Goal: Navigation & Orientation: Find specific page/section

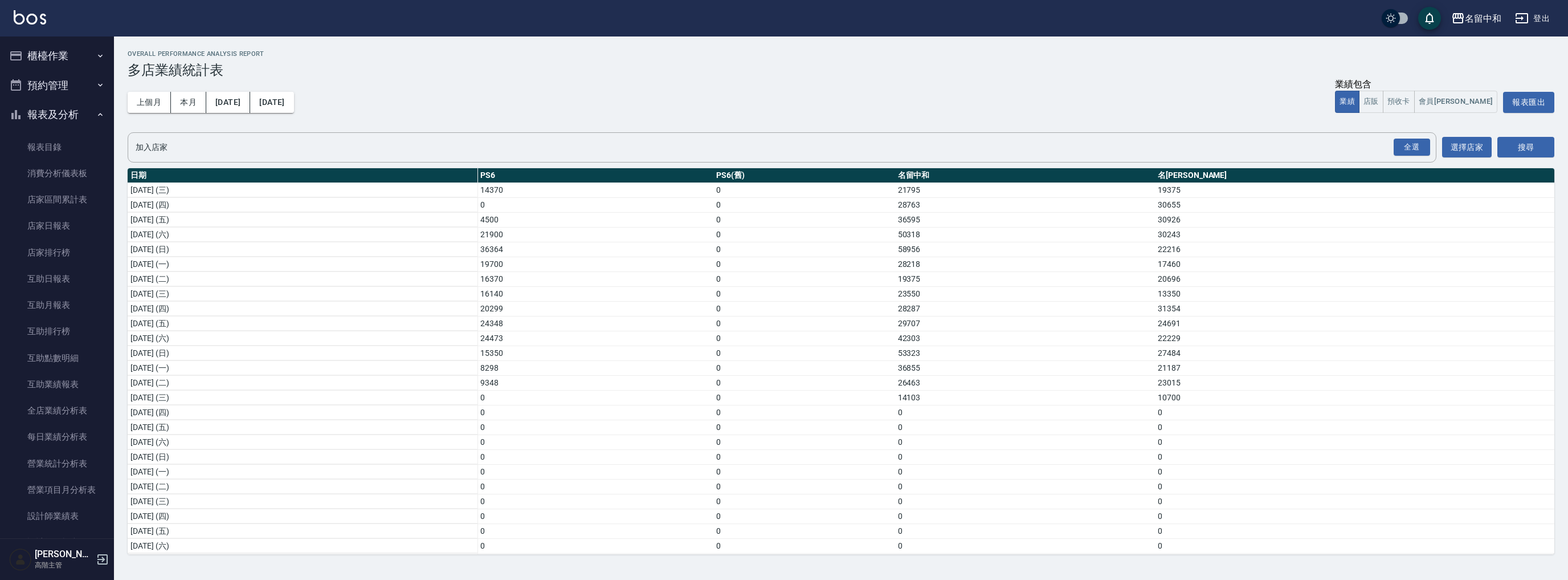
scroll to position [894, 0]
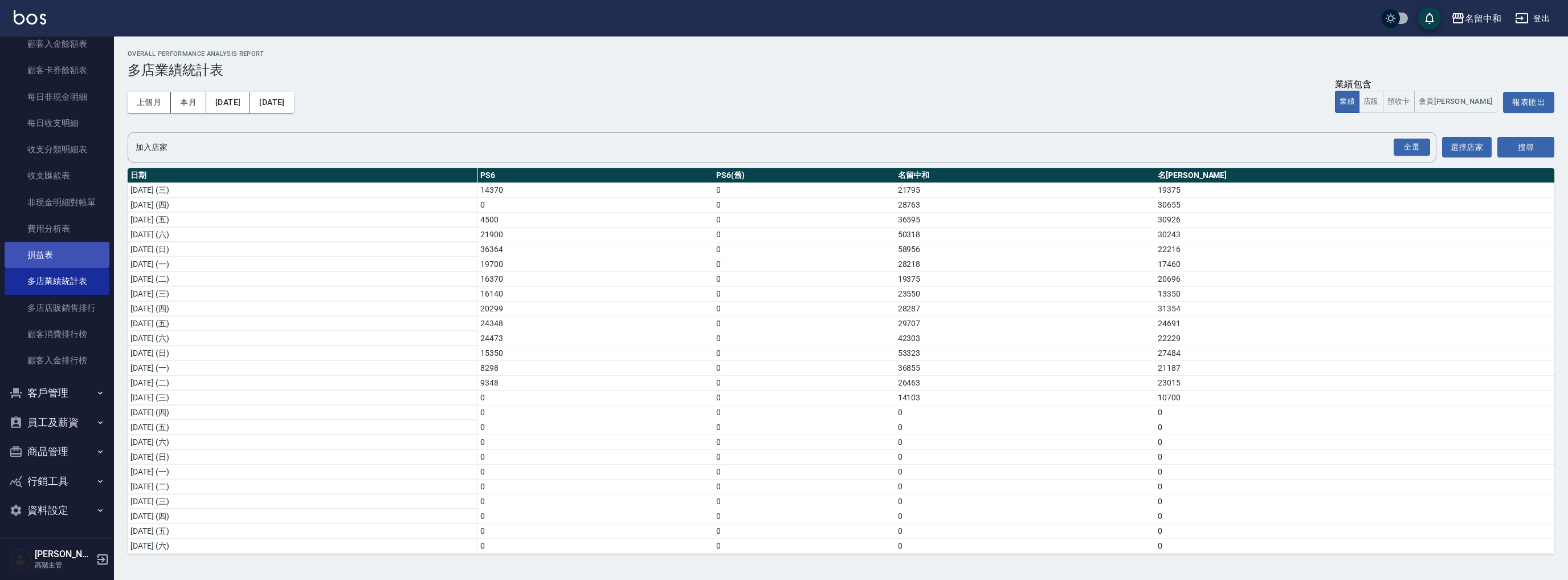
click at [71, 262] on link "損益表" at bounding box center [56, 255] width 105 height 26
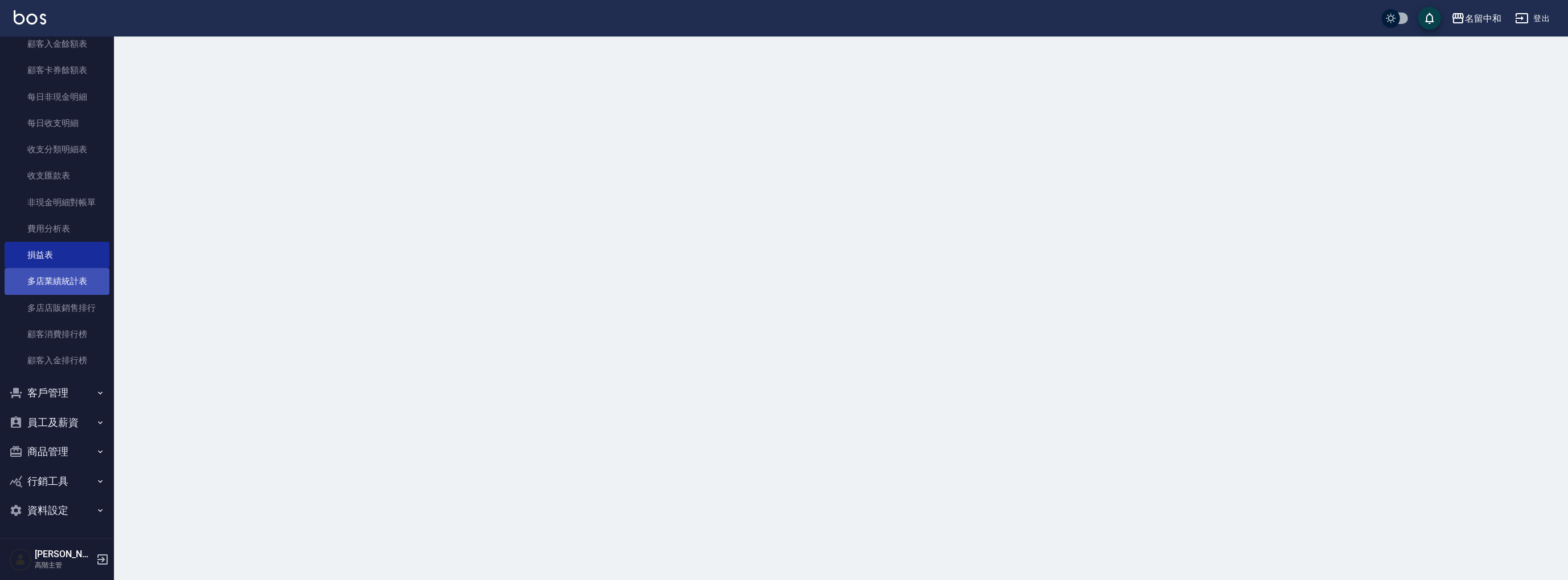
click at [77, 280] on link "多店業績統計表" at bounding box center [56, 281] width 105 height 26
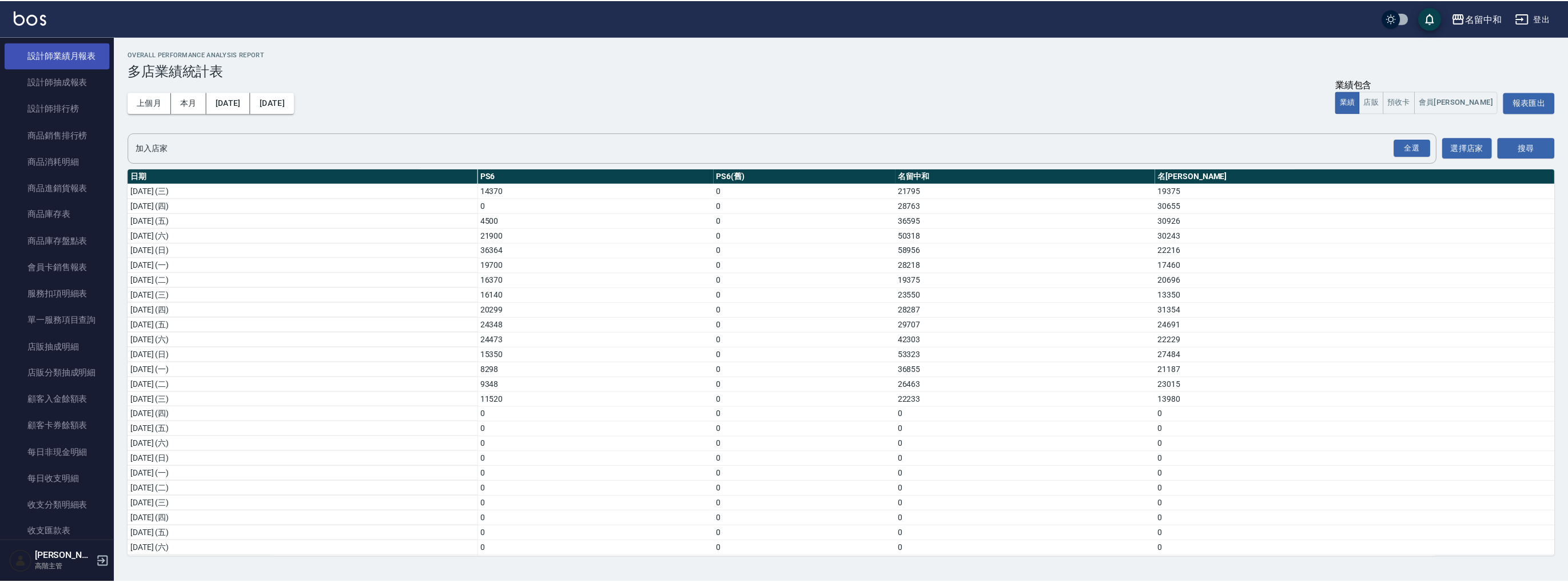
scroll to position [363, 0]
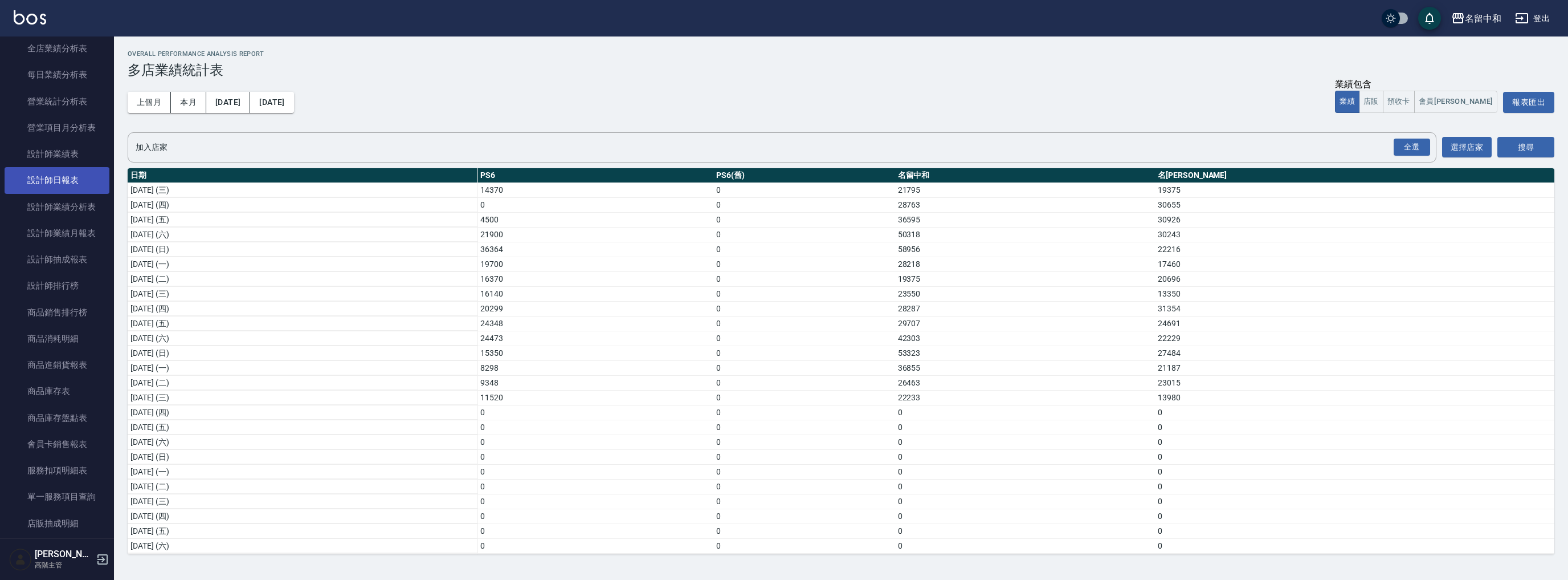
click at [49, 175] on link "設計師日報表" at bounding box center [56, 180] width 105 height 26
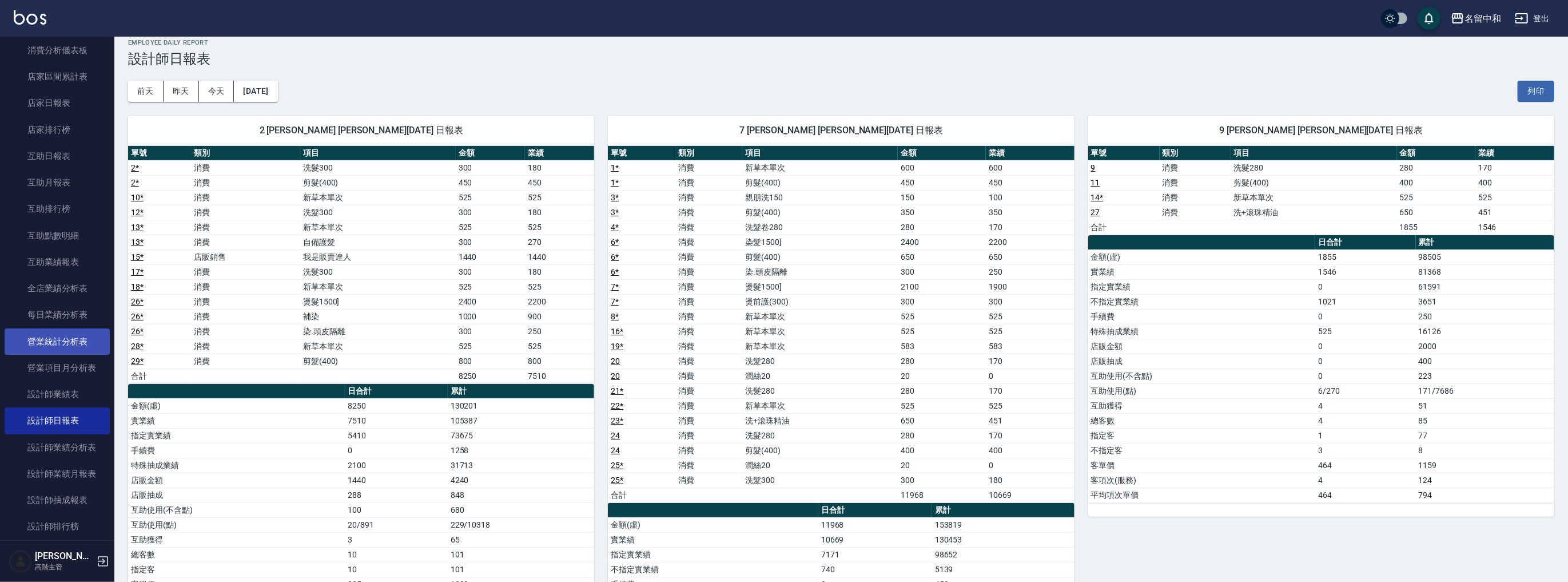
scroll to position [43, 0]
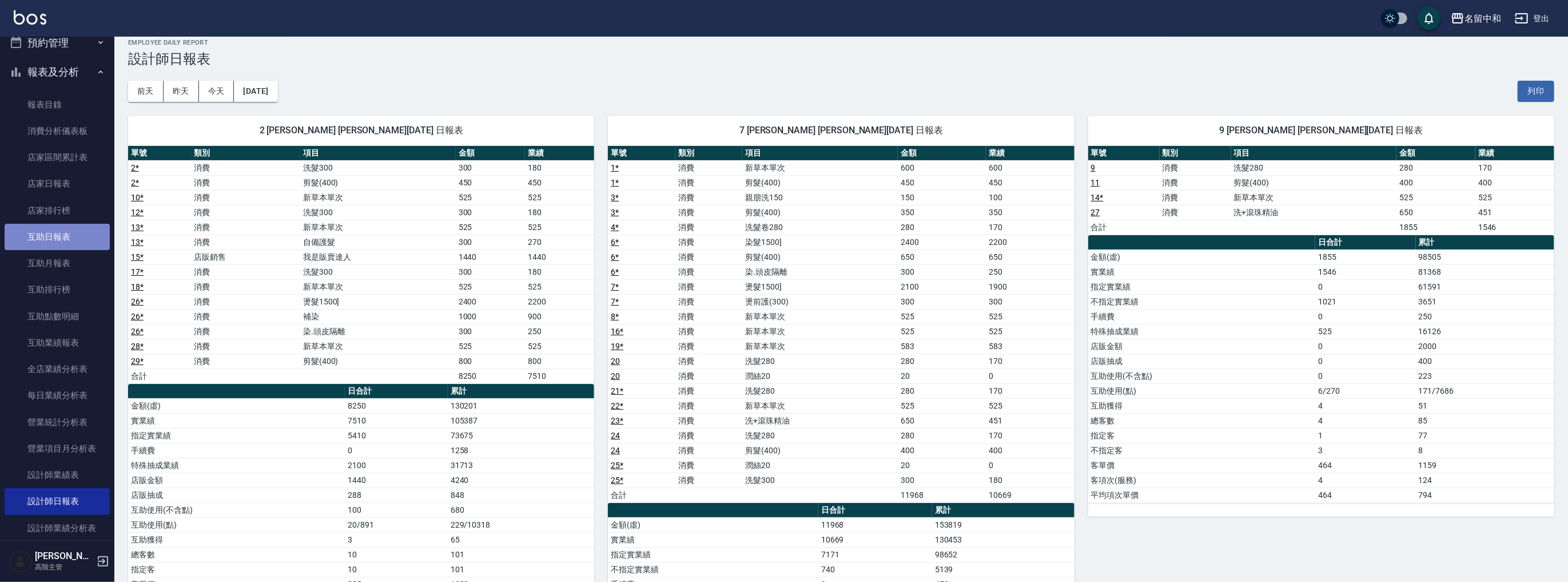
click at [73, 239] on link "互助日報表" at bounding box center [57, 237] width 105 height 26
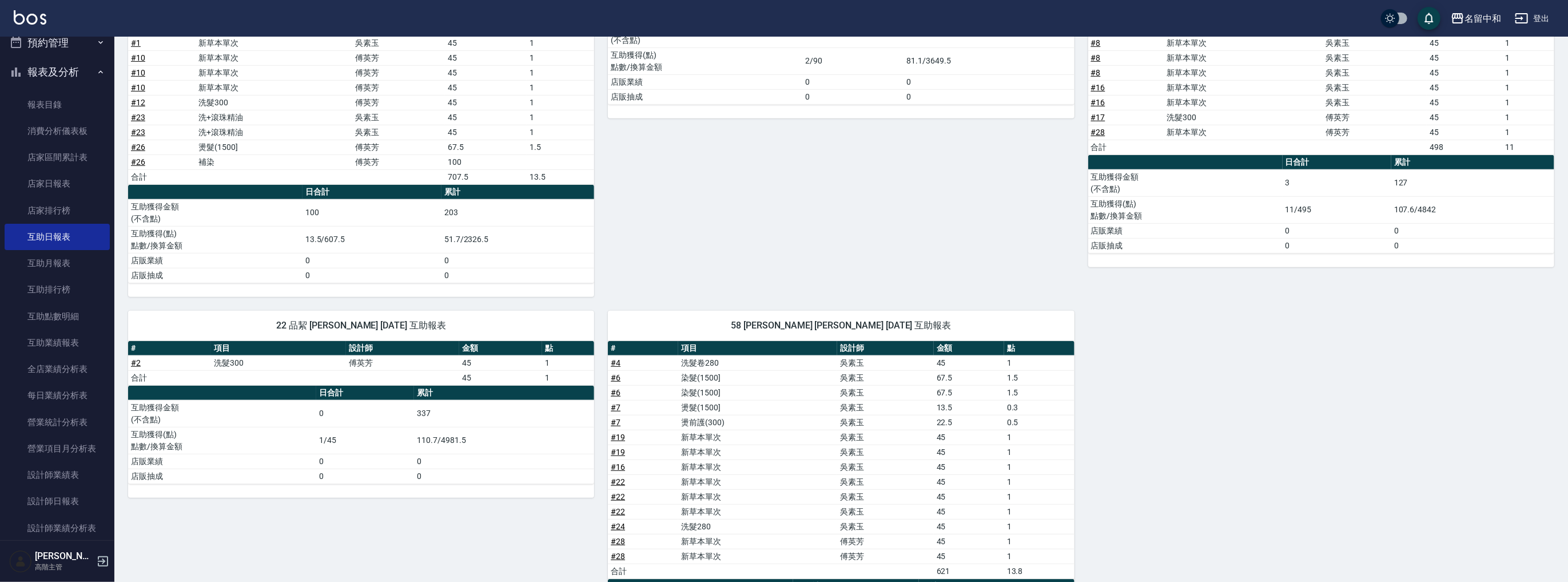
scroll to position [246, 0]
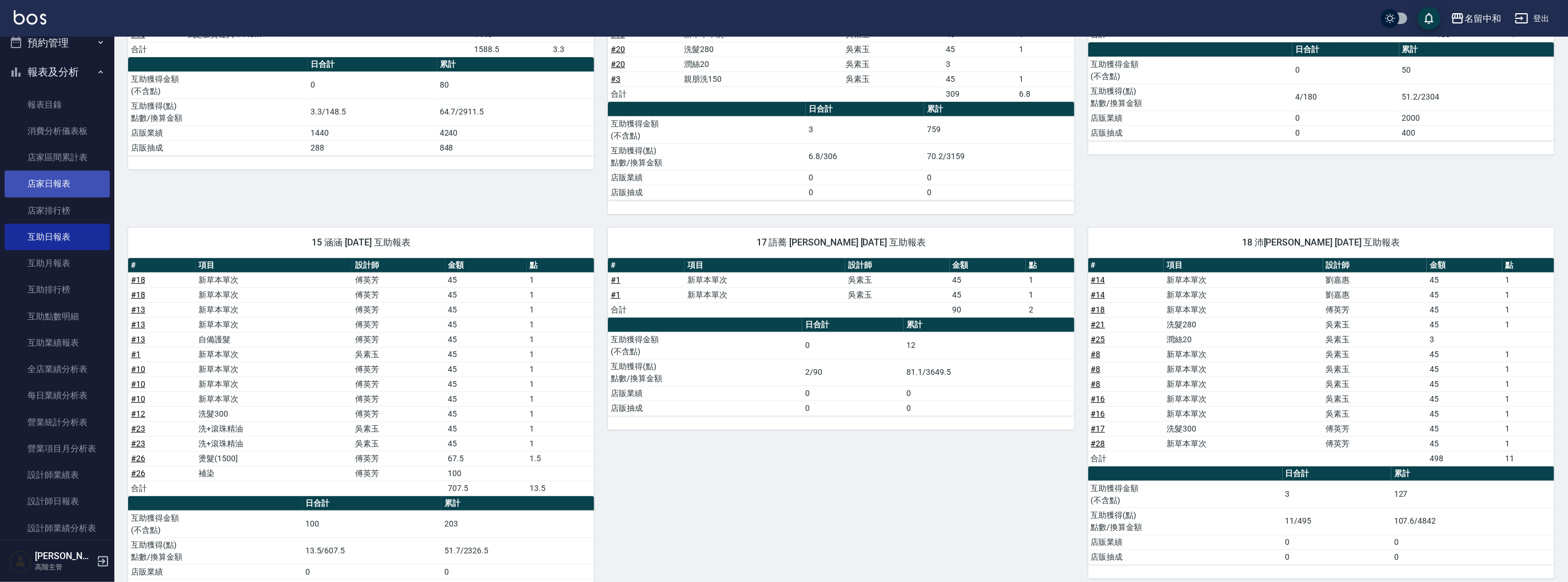
click at [56, 186] on link "店家日報表" at bounding box center [57, 184] width 105 height 26
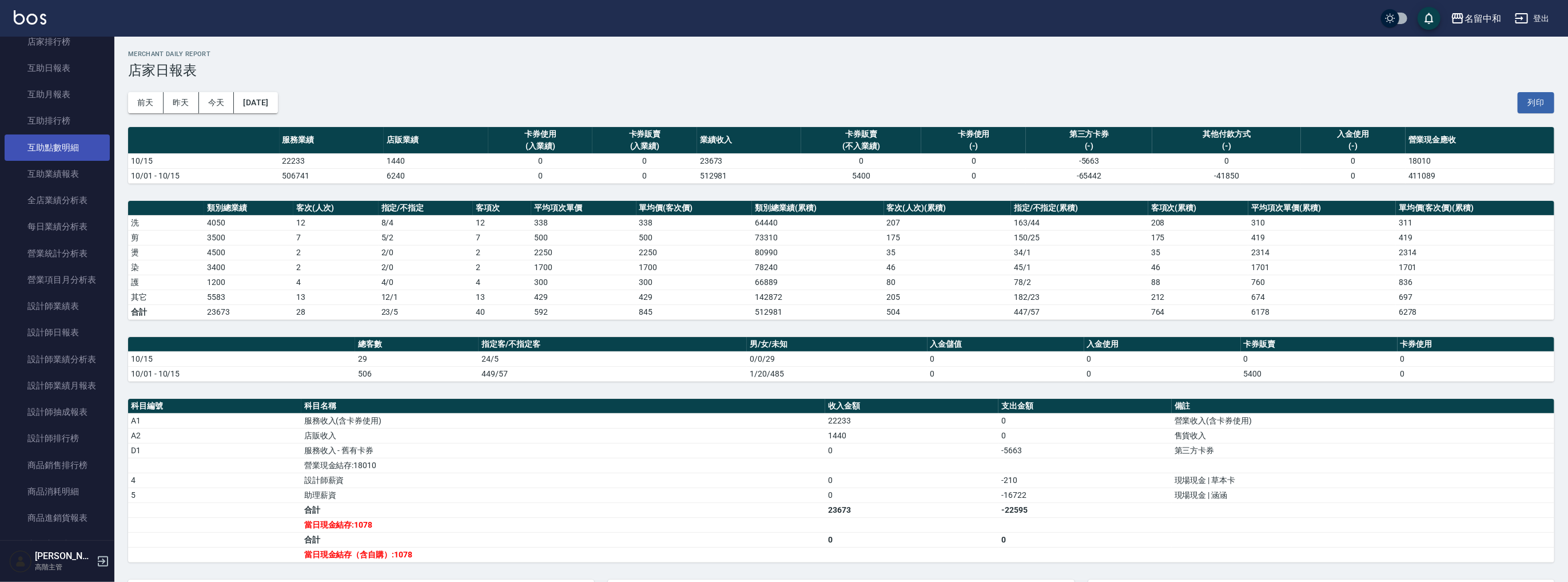
scroll to position [256, 0]
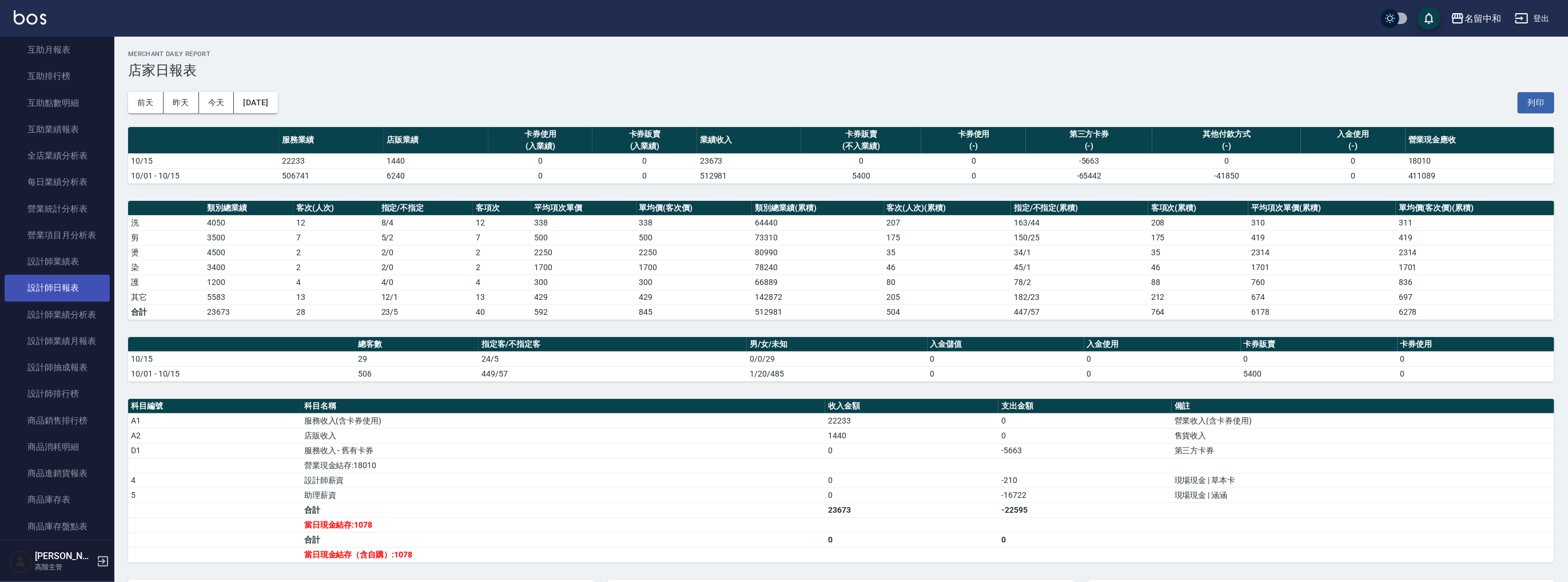
click at [57, 286] on link "設計師日報表" at bounding box center [57, 288] width 105 height 26
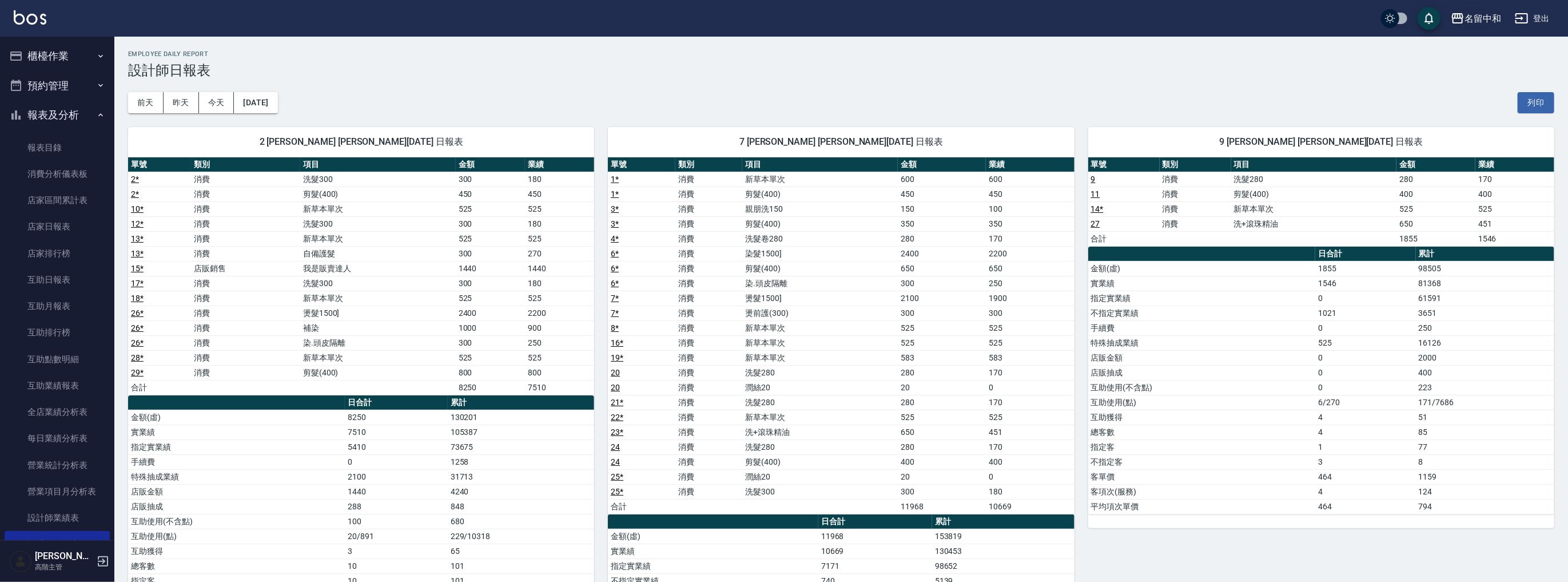
click at [1494, 15] on div "名留中和" at bounding box center [1482, 19] width 36 height 15
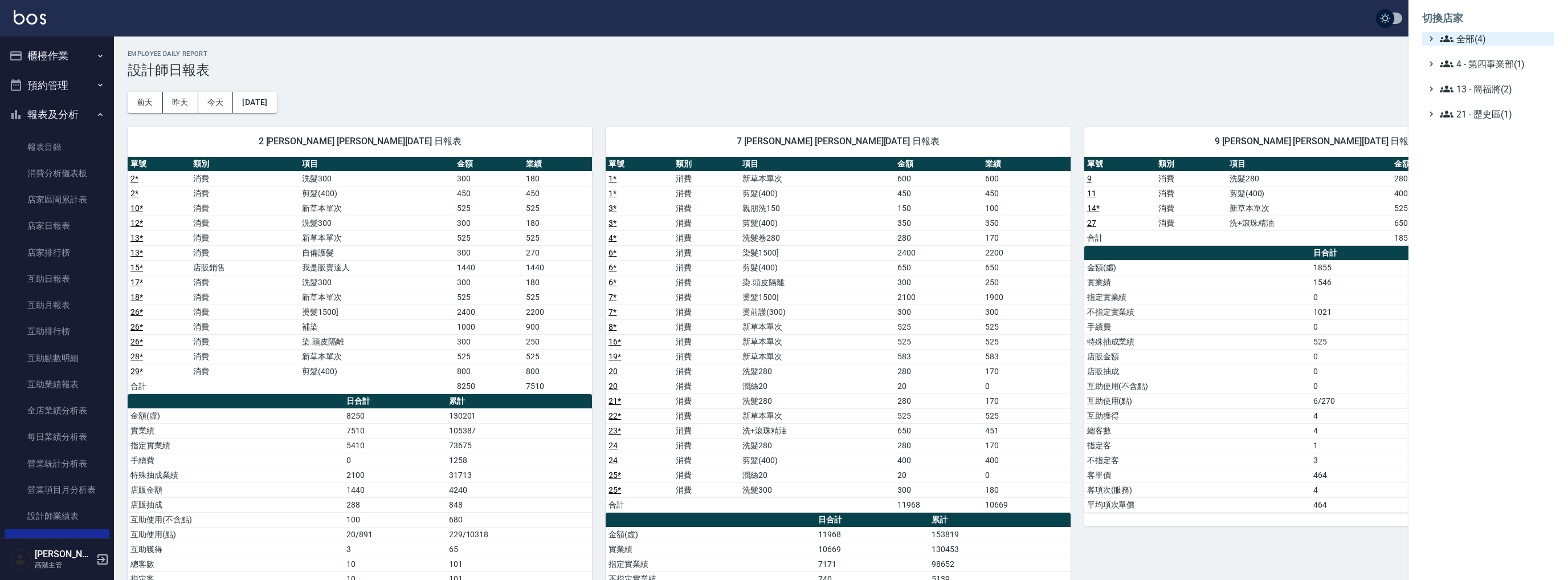
click at [1472, 37] on span "全部(4)" at bounding box center [1495, 38] width 110 height 14
click at [1485, 107] on span "名[PERSON_NAME]" at bounding box center [1493, 110] width 111 height 14
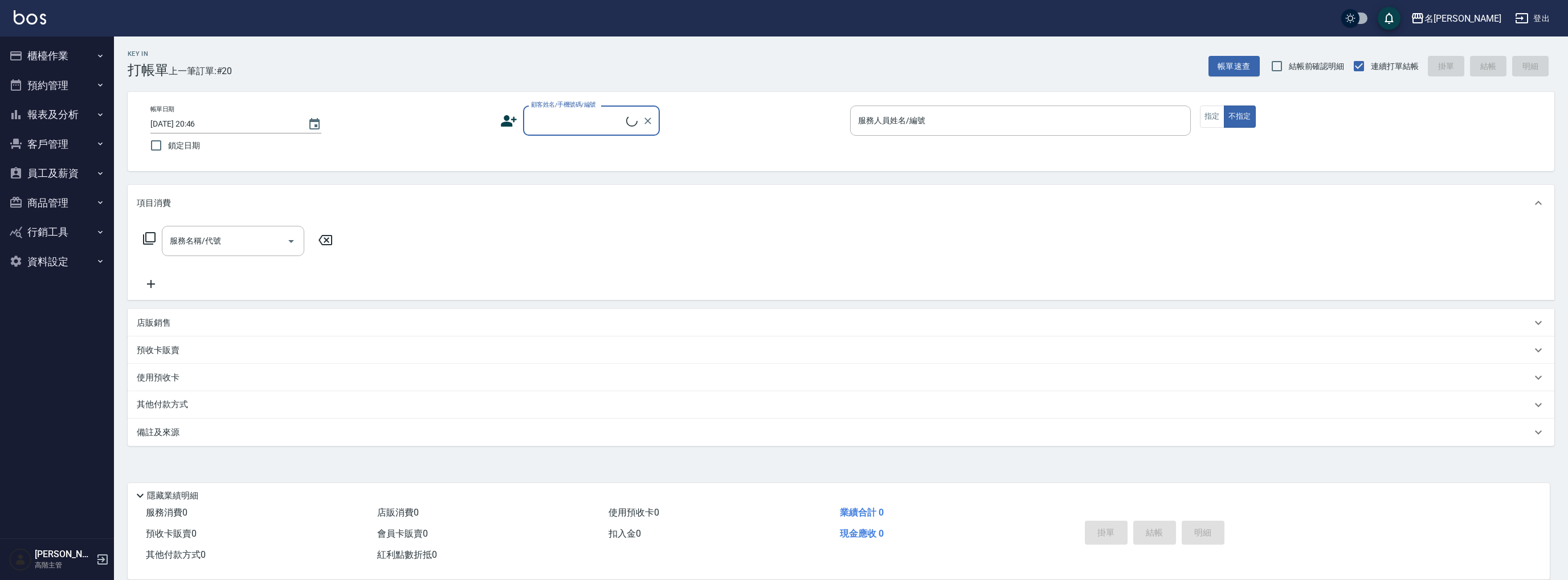
click at [59, 112] on button "報表及分析" at bounding box center [56, 114] width 105 height 30
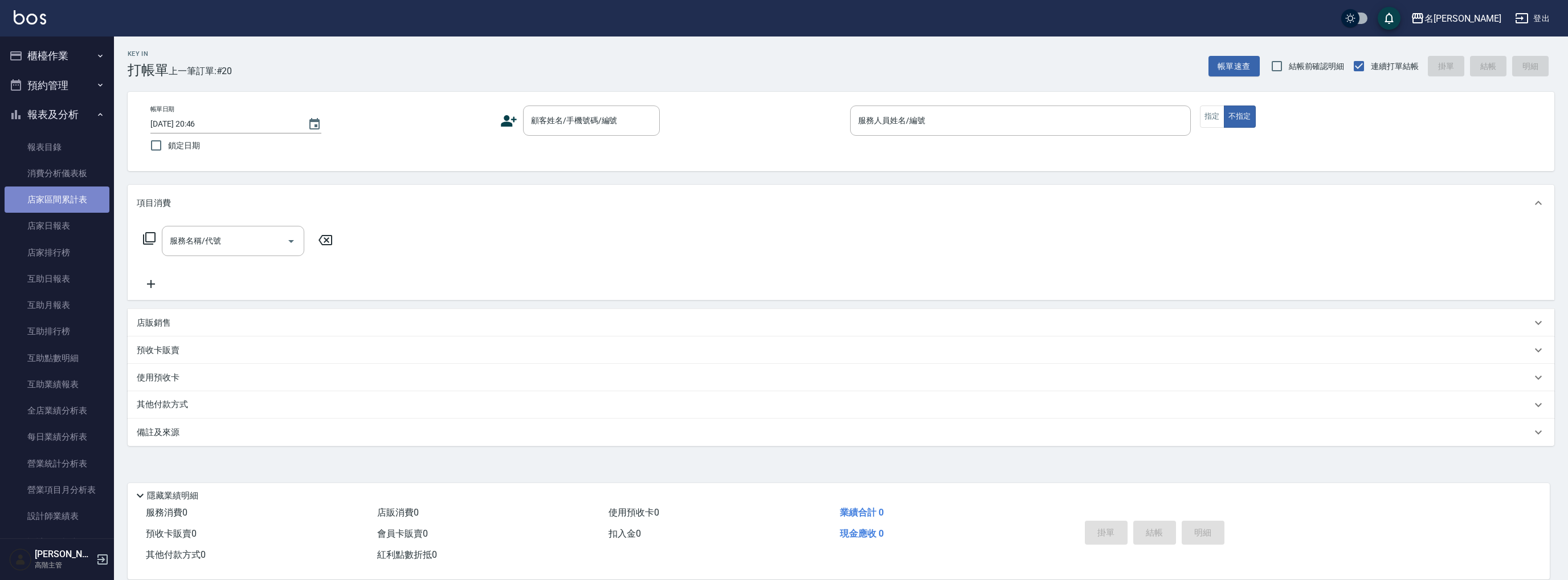
click at [69, 208] on link "店家區間累計表" at bounding box center [56, 199] width 105 height 26
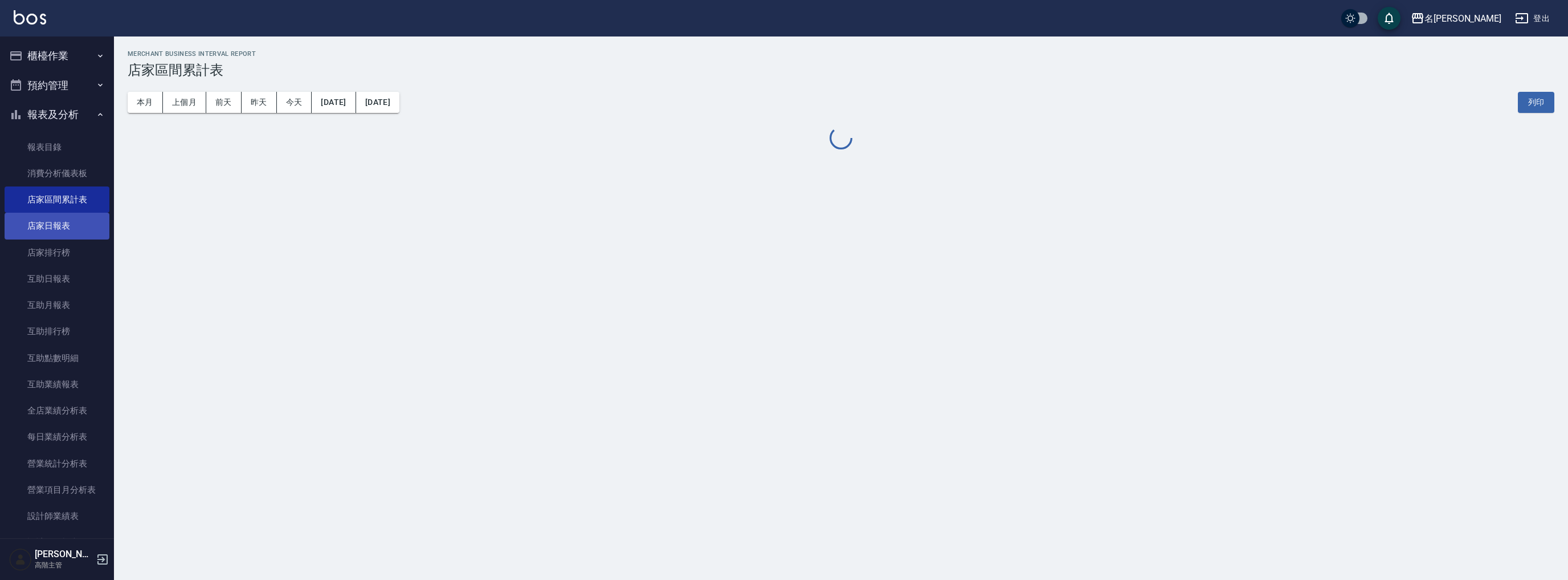
click at [69, 228] on link "店家日報表" at bounding box center [56, 226] width 105 height 26
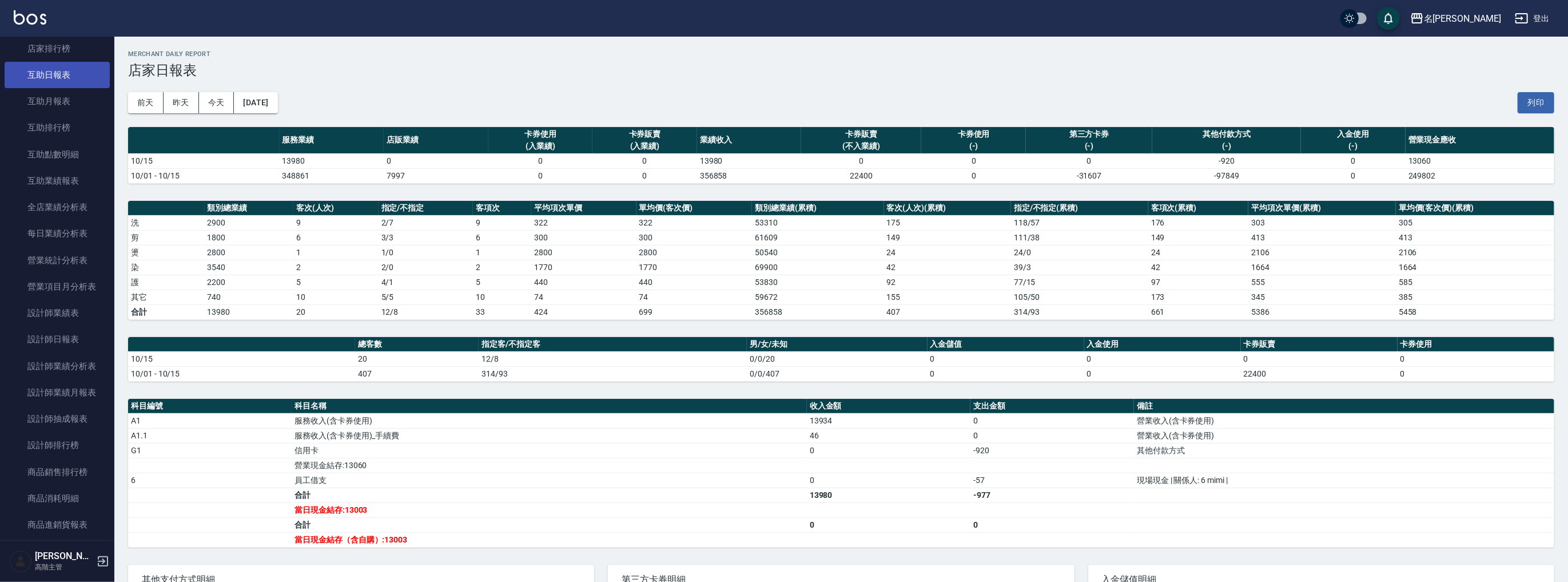
scroll to position [320, 0]
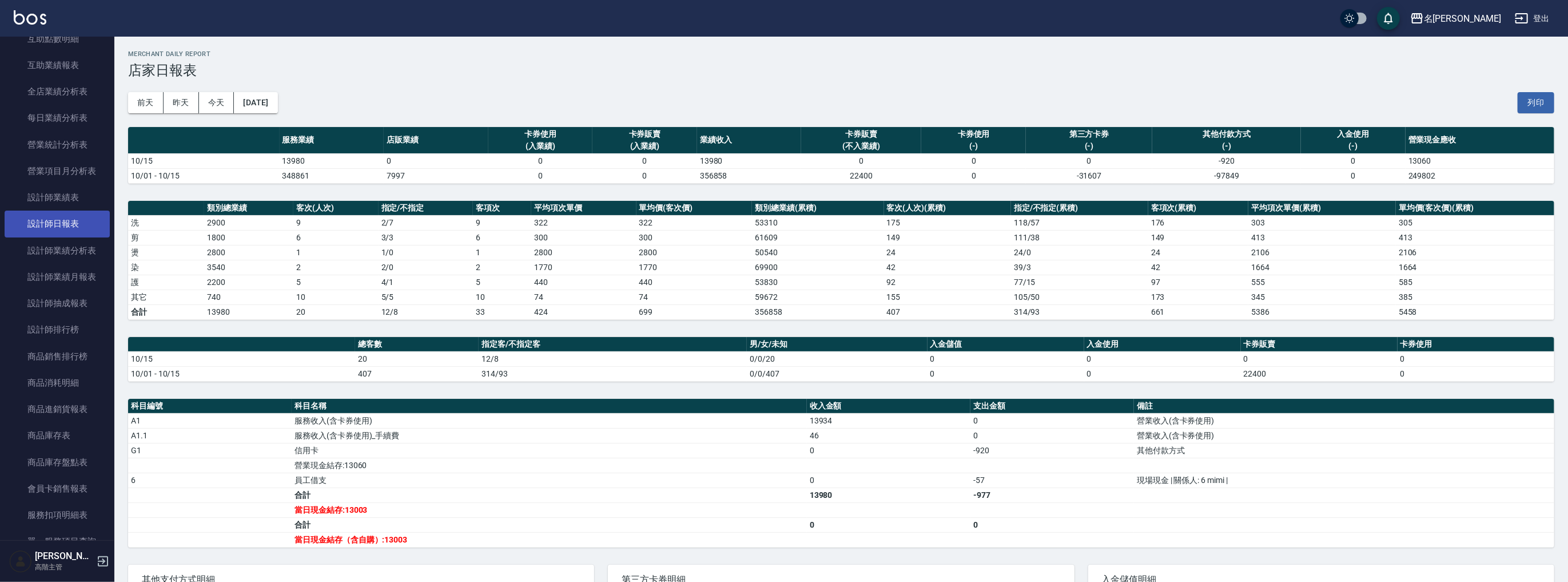
click at [74, 222] on link "設計師日報表" at bounding box center [57, 224] width 105 height 26
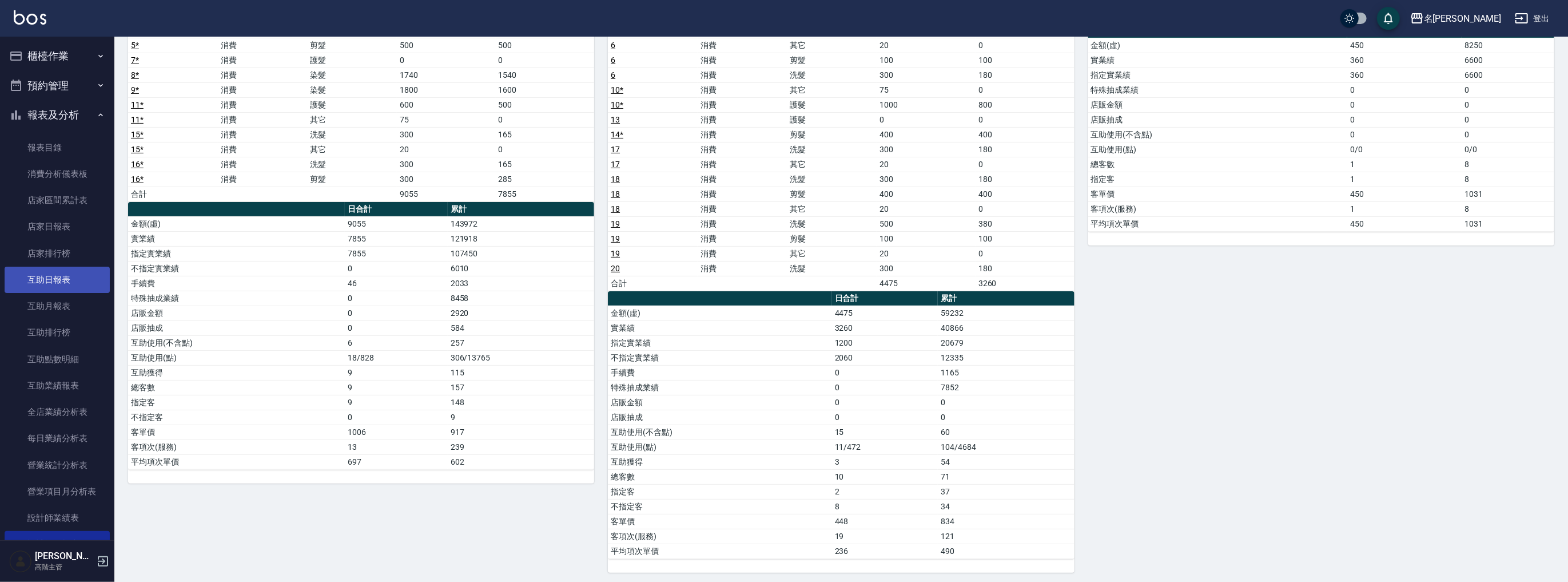
click at [71, 289] on link "互助日報表" at bounding box center [57, 280] width 105 height 26
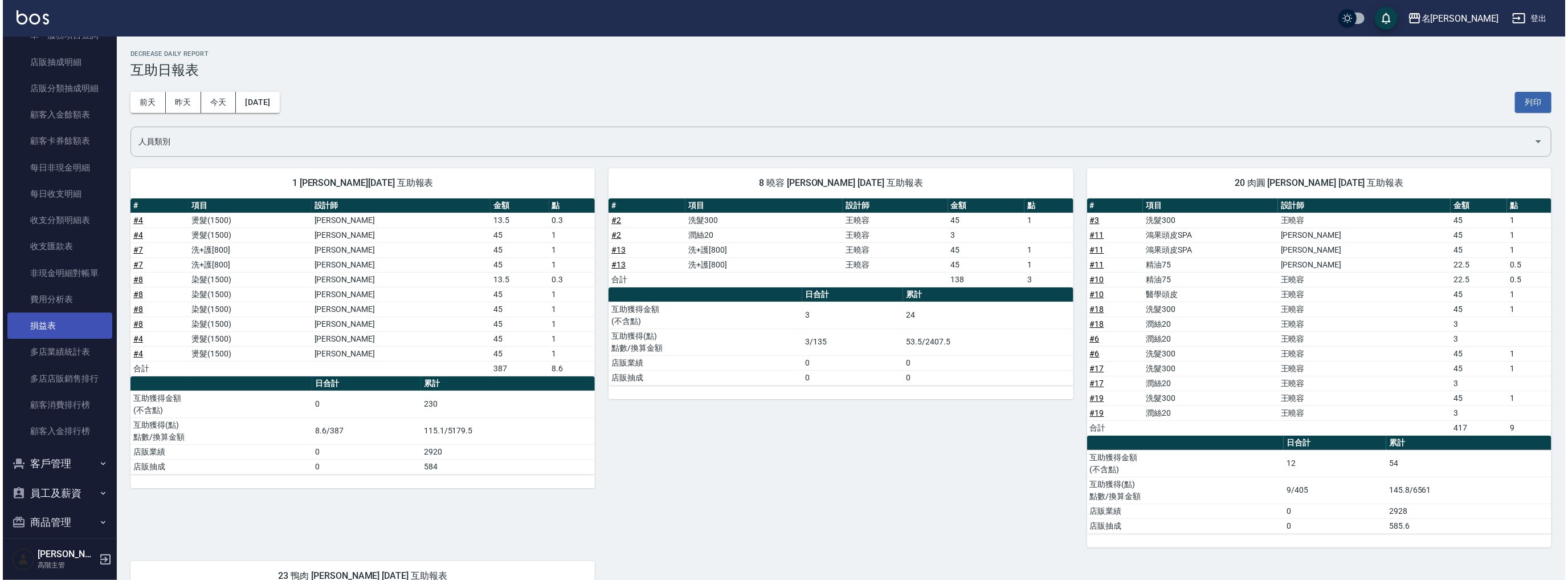
scroll to position [894, 0]
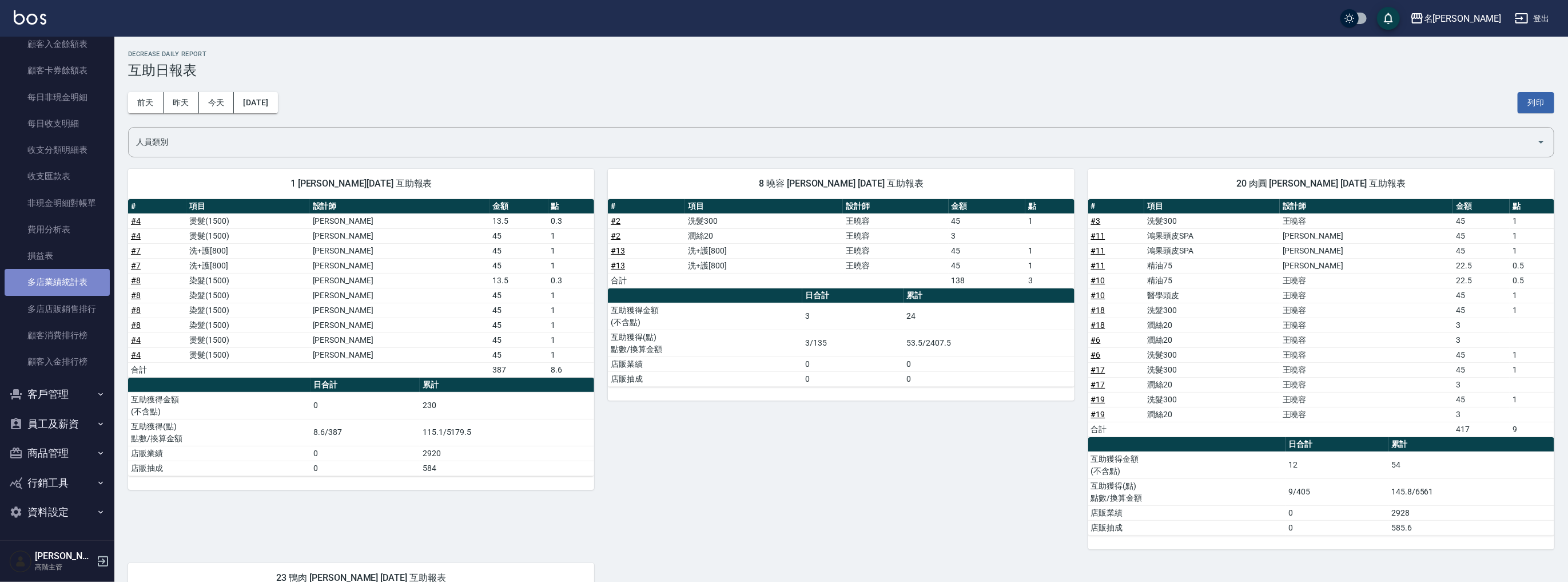
click at [74, 279] on link "多店業績統計表" at bounding box center [57, 282] width 105 height 26
